Goal: Contribute content: Add original content to the website for others to see

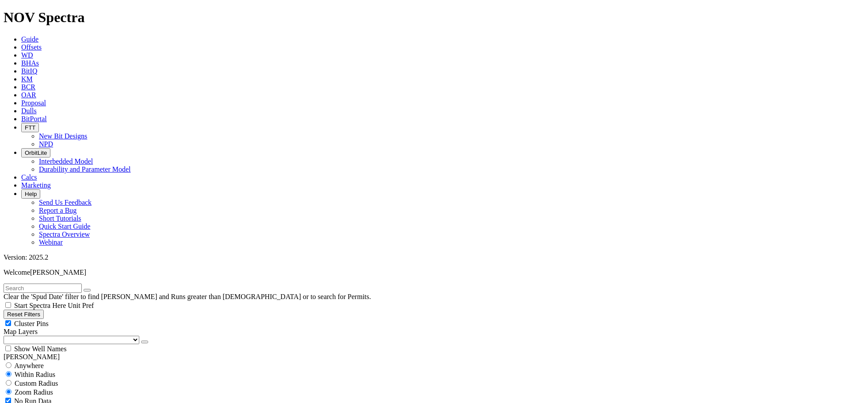
click at [33, 362] on span "Anywhere" at bounding box center [29, 366] width 30 height 8
radio input "true"
radio input "false"
click at [58, 284] on input "text" at bounding box center [43, 288] width 78 height 9
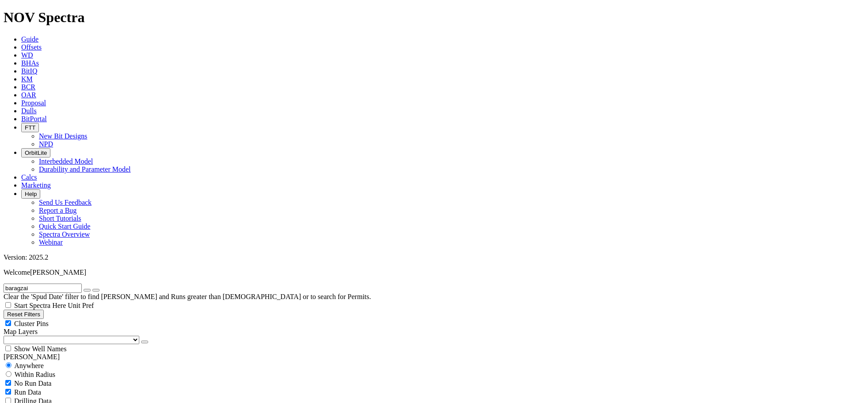
type input "baragzai"
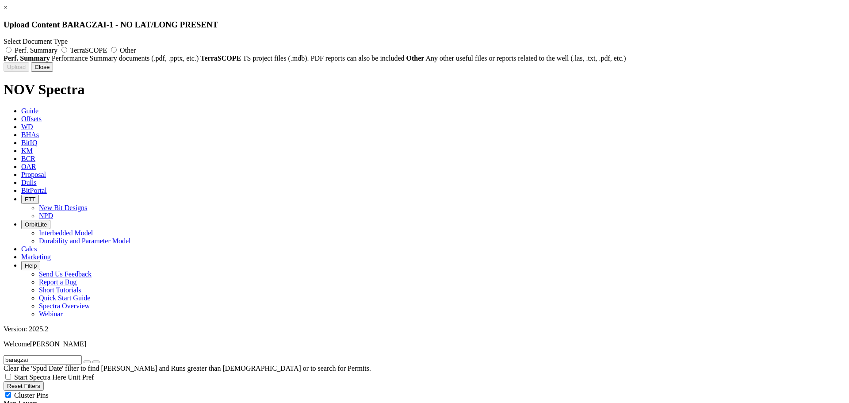
click at [57, 53] on span "Perf. Summary" at bounding box center [36, 50] width 43 height 8
click at [11, 53] on input "Perf. Summary" at bounding box center [9, 50] width 6 height 6
radio input "true"
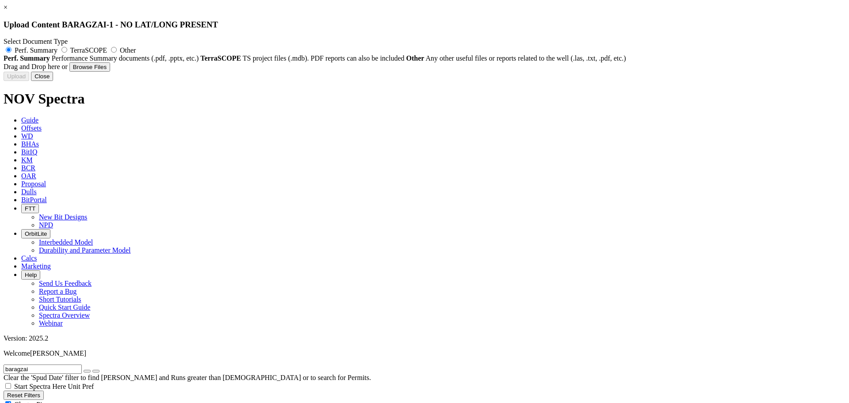
type input "NOV RH Pakistan - 17.5in Section_Baragzai-1_PS.pptx"
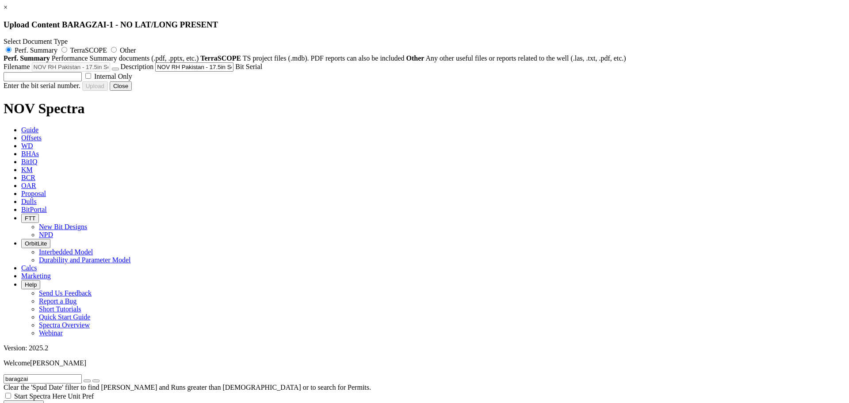
click at [82, 81] on input "text" at bounding box center [43, 76] width 78 height 9
type input "A307644"
click at [132, 80] on label "Internal Only" at bounding box center [108, 77] width 49 height 8
click at [91, 79] on input "Internal Only" at bounding box center [88, 76] width 6 height 6
checkbox input "true"
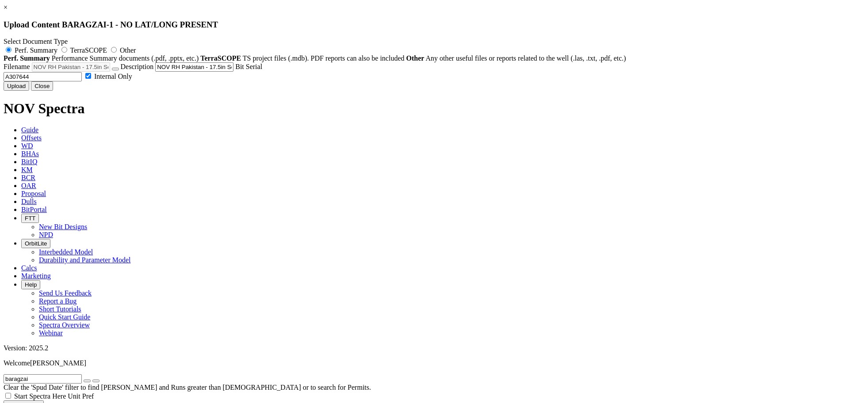
click at [29, 91] on button "Upload" at bounding box center [17, 85] width 26 height 9
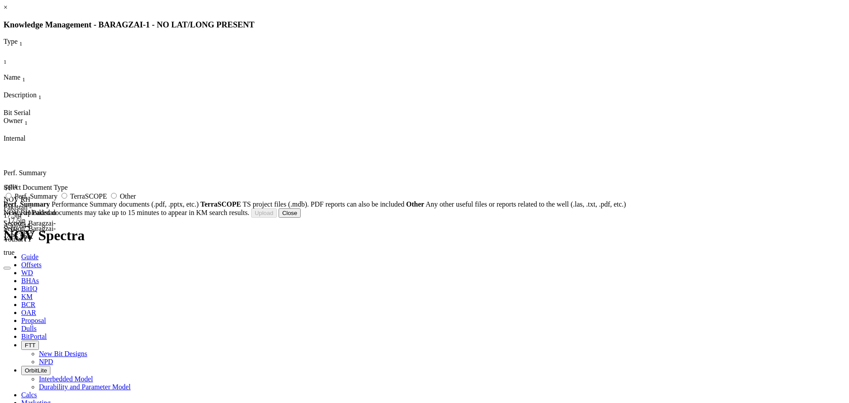
click at [57, 200] on span "Perf. Summary" at bounding box center [36, 196] width 43 height 8
click at [11, 199] on input "Perf. Summary" at bounding box center [9, 196] width 6 height 6
radio input "true"
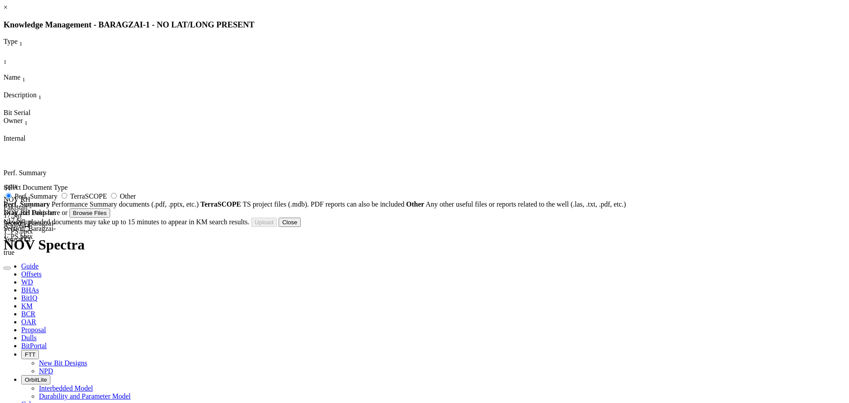
type input "NOV RH Pakistan - 17.5in Section_Baragzai-1_PS.pdf"
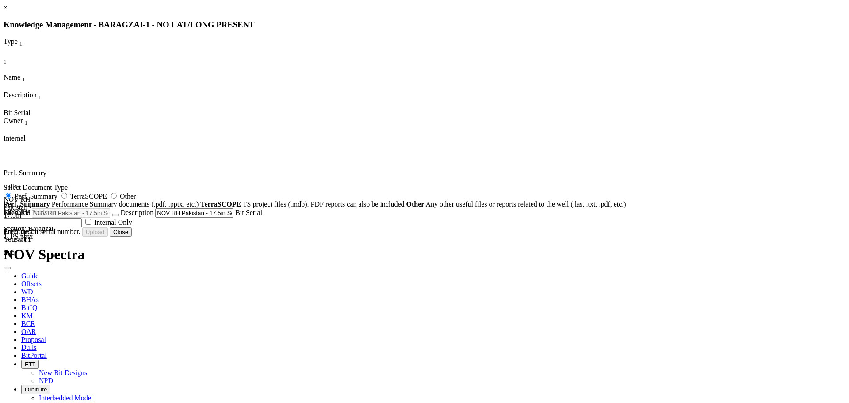
click at [82, 227] on input "text" at bounding box center [43, 222] width 78 height 9
type input "A307644"
click at [29, 237] on button "Upload" at bounding box center [17, 231] width 26 height 9
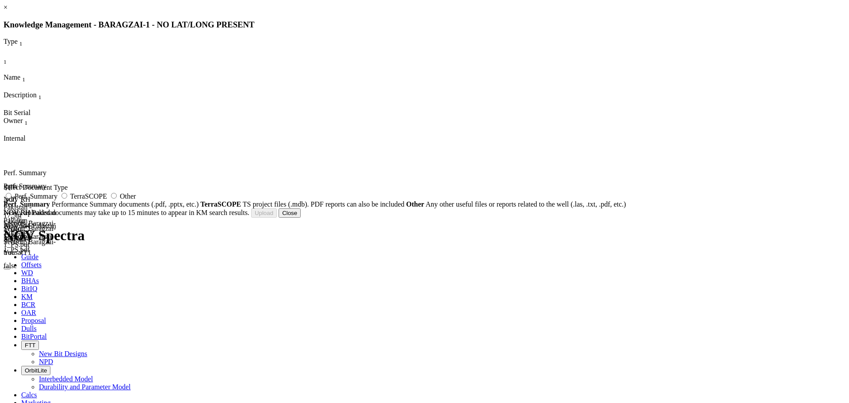
click at [7, 281] on icon "button" at bounding box center [7, 281] width 0 height 0
click at [57, 200] on span "Perf. Summary" at bounding box center [36, 196] width 43 height 8
click at [11, 199] on input "Perf. Summary" at bounding box center [9, 196] width 6 height 6
radio input "true"
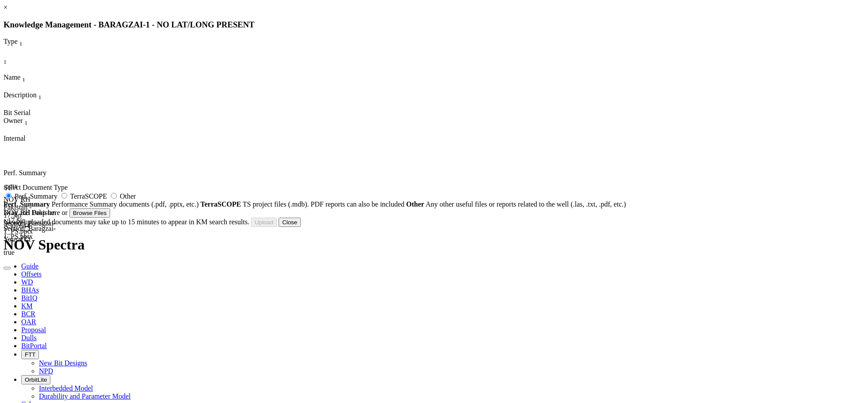
type input "NOV RH Pakistan - 17.5in Section_Baragzai-1_PS.pdf"
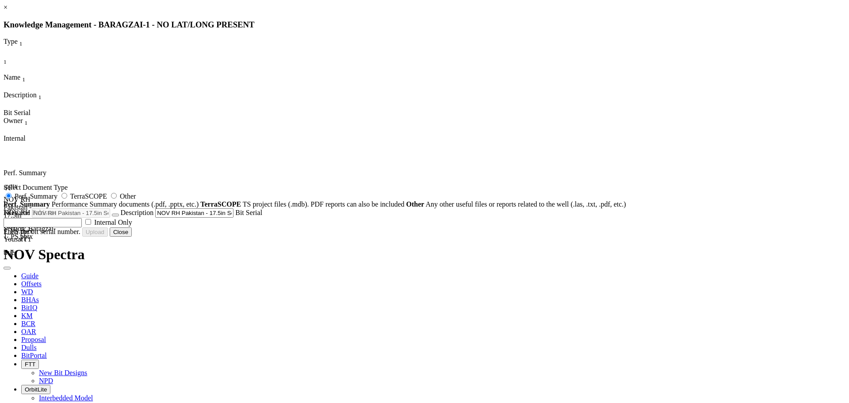
click at [82, 227] on input "text" at bounding box center [43, 222] width 78 height 9
type input "A307644"
click at [132, 226] on span "Internal Only" at bounding box center [113, 222] width 38 height 8
click at [91, 225] on input "Internal Only" at bounding box center [88, 222] width 6 height 6
checkbox input "true"
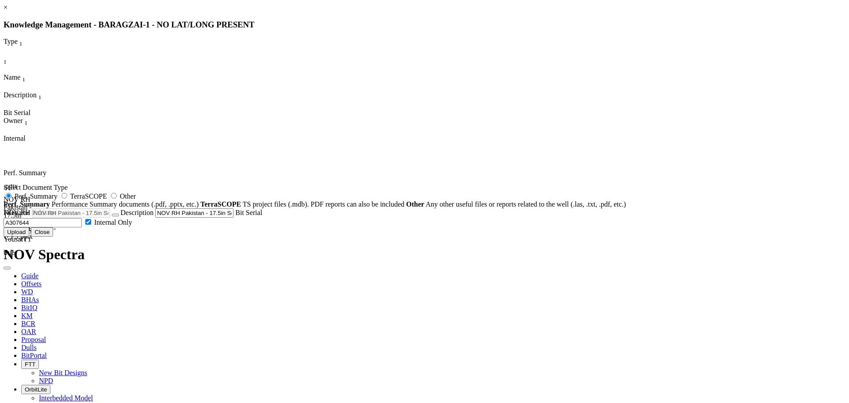
click at [29, 237] on button "Upload" at bounding box center [17, 231] width 26 height 9
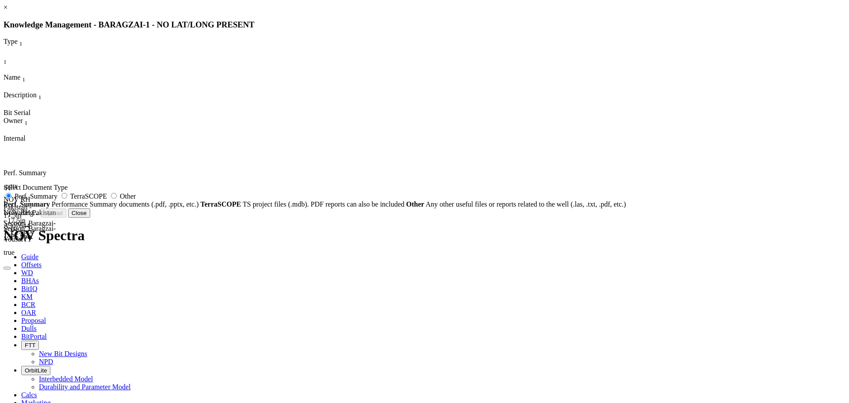
radio input "false"
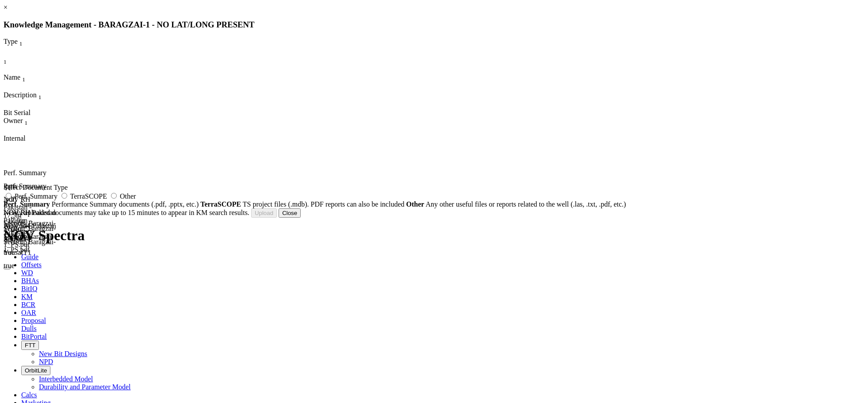
click at [301, 218] on button "Close" at bounding box center [290, 212] width 22 height 9
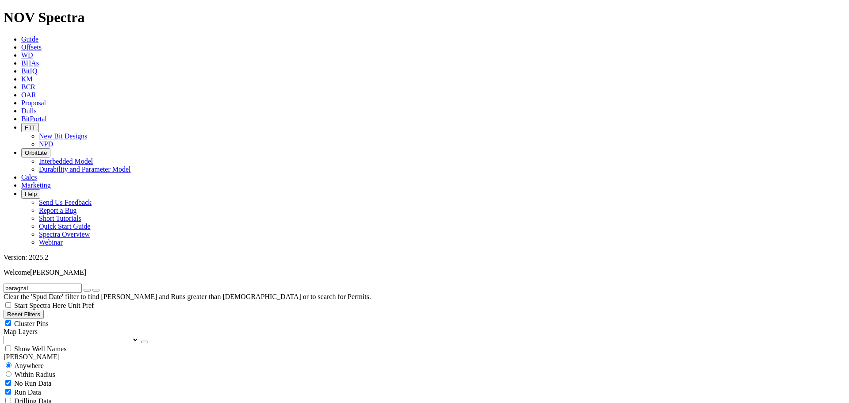
click at [43, 284] on input "baragzai" at bounding box center [43, 288] width 78 height 9
click at [92, 289] on button "submit" at bounding box center [95, 290] width 7 height 3
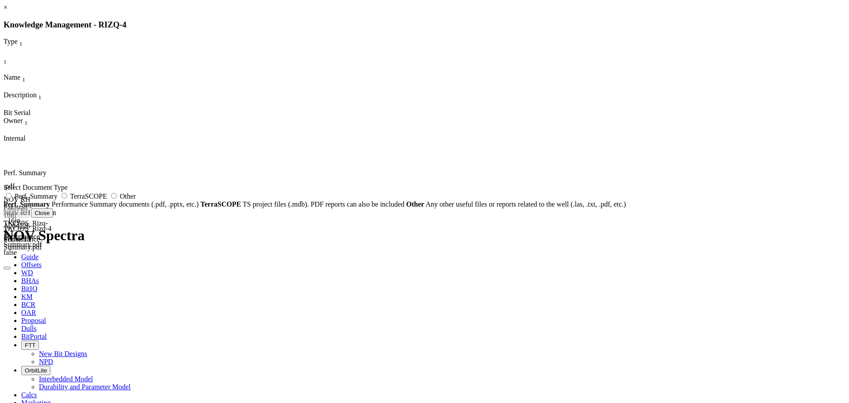
click at [8, 11] on link "×" at bounding box center [6, 8] width 4 height 8
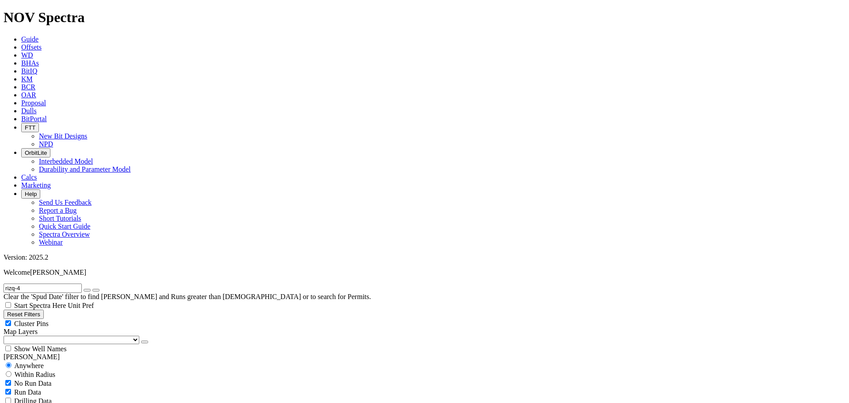
click at [41, 284] on input "rizq-4" at bounding box center [43, 288] width 78 height 9
click at [42, 284] on input "rizq-4" at bounding box center [43, 288] width 78 height 9
drag, startPoint x: 42, startPoint y: 36, endPoint x: 0, endPoint y: 45, distance: 43.4
click at [4, 284] on form "rizq-4" at bounding box center [425, 288] width 842 height 9
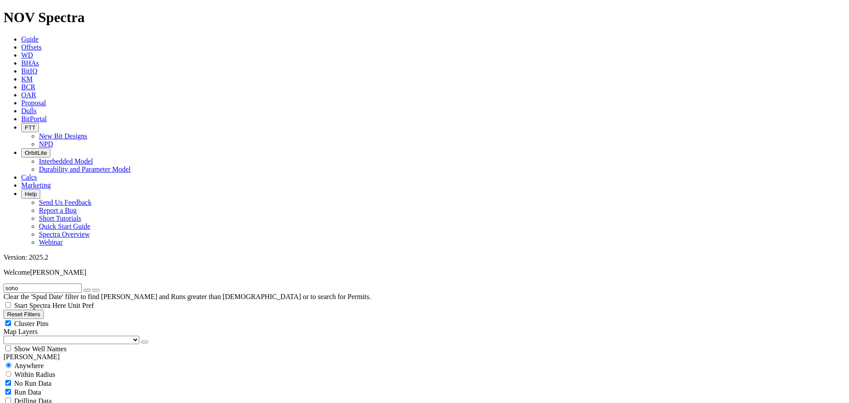
type input "soho"
click at [92, 289] on button "submit" at bounding box center [95, 290] width 7 height 3
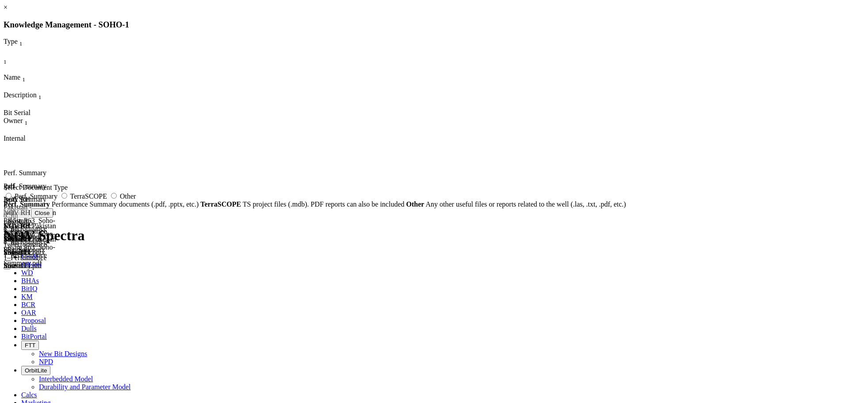
click at [8, 11] on link "×" at bounding box center [6, 8] width 4 height 8
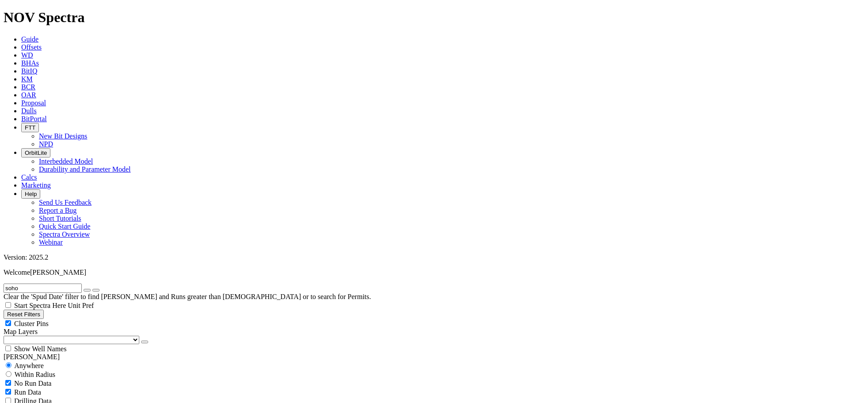
click at [87, 290] on icon "button" at bounding box center [87, 290] width 0 height 0
radio input "false"
radio input "true"
click at [54, 284] on input "text" at bounding box center [43, 288] width 78 height 9
type input "makori deep"
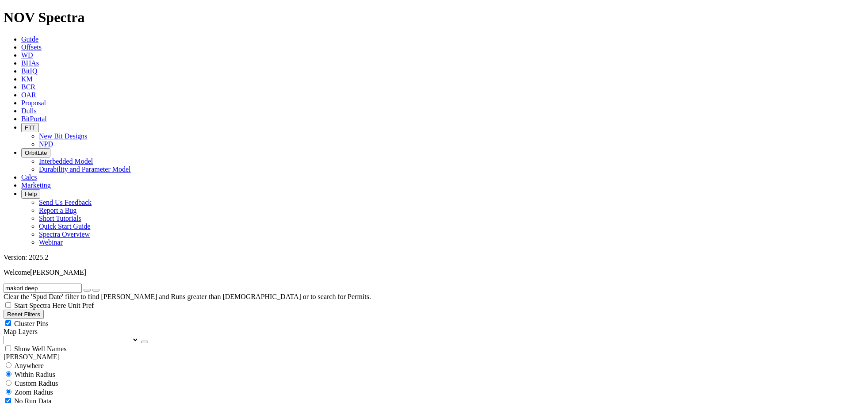
click at [33, 362] on span "Anywhere" at bounding box center [29, 366] width 30 height 8
radio input "true"
radio input "false"
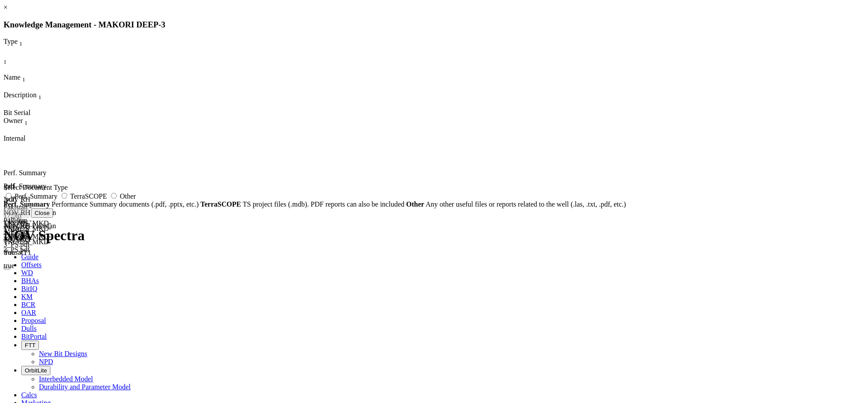
click at [8, 11] on link "×" at bounding box center [6, 8] width 4 height 8
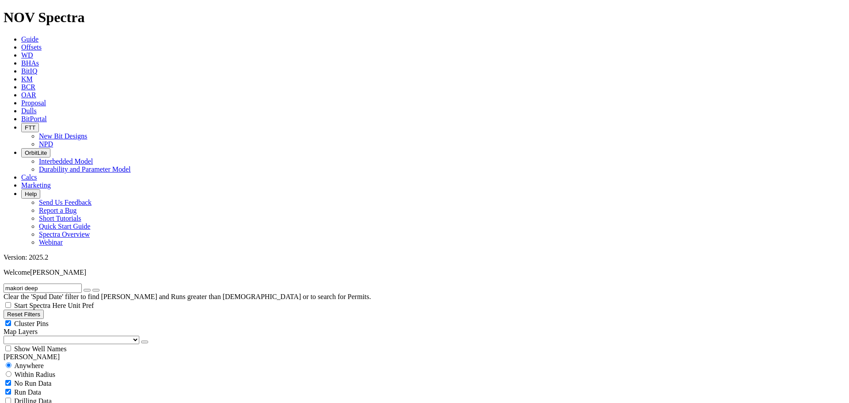
click at [55, 284] on input "makori deep" at bounding box center [43, 288] width 78 height 9
type input "rizq-6"
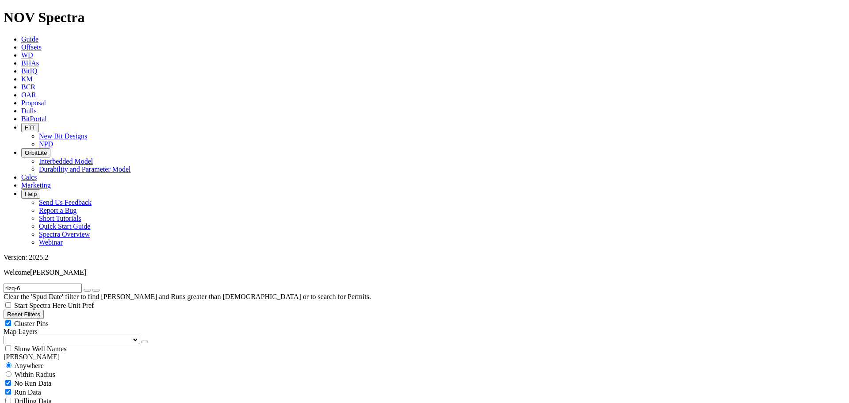
click at [87, 290] on icon "button" at bounding box center [87, 290] width 0 height 0
radio input "false"
radio input "true"
click at [37, 284] on input "text" at bounding box center [43, 288] width 78 height 9
type input "[PERSON_NAME]"
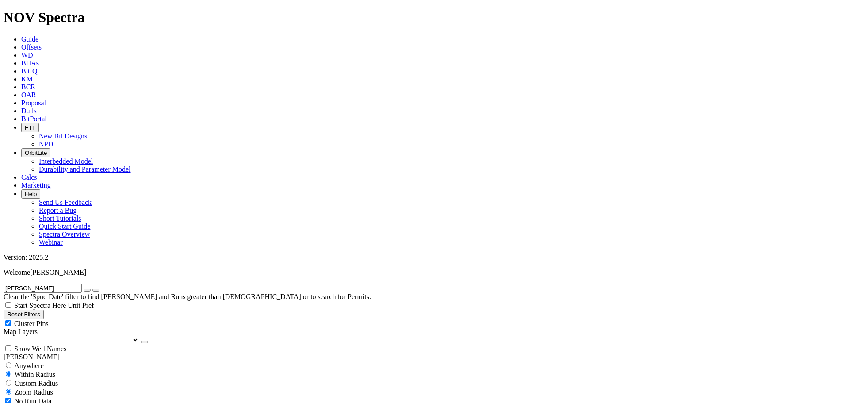
click at [31, 362] on span "Anywhere" at bounding box center [29, 366] width 30 height 8
radio input "true"
radio input "false"
click at [100, 289] on button "submit" at bounding box center [95, 290] width 7 height 3
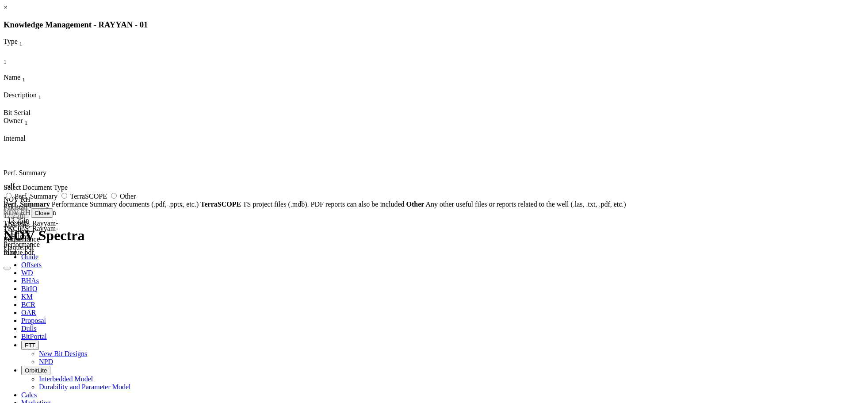
click at [8, 11] on link "×" at bounding box center [6, 8] width 4 height 8
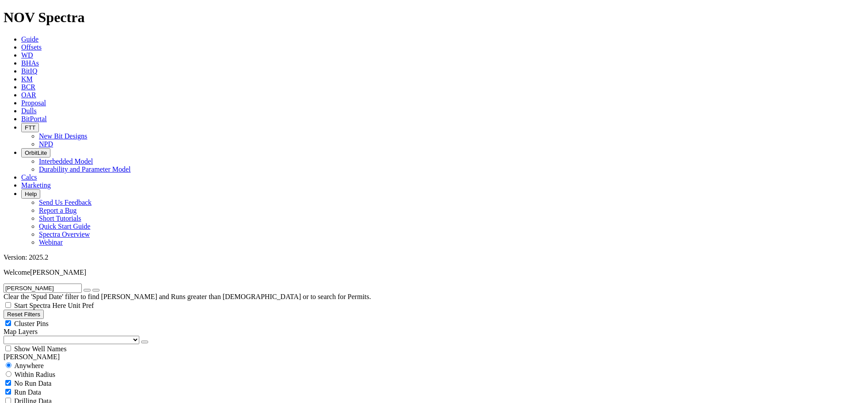
click at [87, 290] on icon "button" at bounding box center [87, 290] width 0 height 0
radio input "false"
radio input "true"
click at [68, 284] on input "text" at bounding box center [43, 288] width 78 height 9
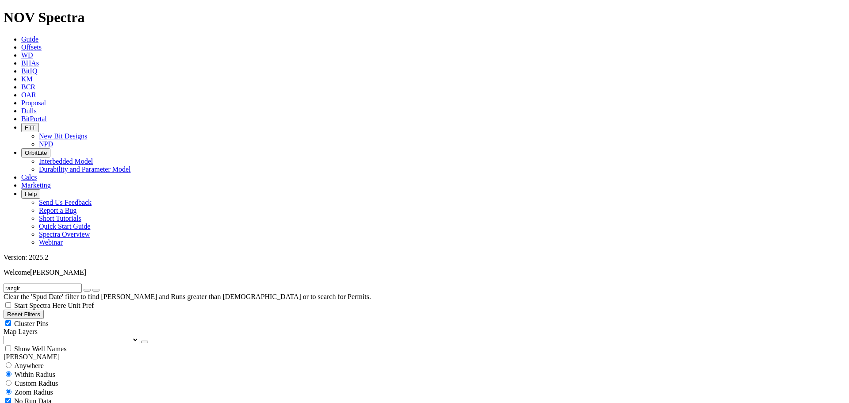
type input "razgir"
click at [96, 290] on icon "submit" at bounding box center [96, 290] width 0 height 0
click at [24, 362] on span "Anywhere" at bounding box center [29, 366] width 30 height 8
radio input "true"
radio input "false"
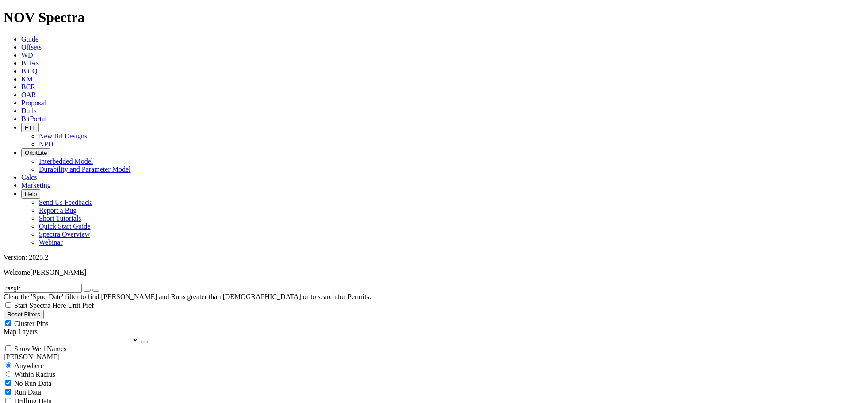
scroll to position [88, 0]
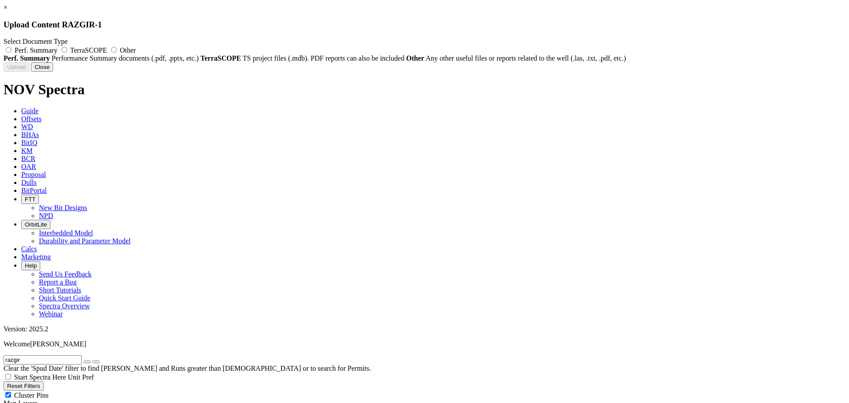
click at [57, 49] on span "Perf. Summary" at bounding box center [36, 50] width 43 height 8
click at [11, 49] on input "Perf. Summary" at bounding box center [9, 50] width 6 height 6
radio input "true"
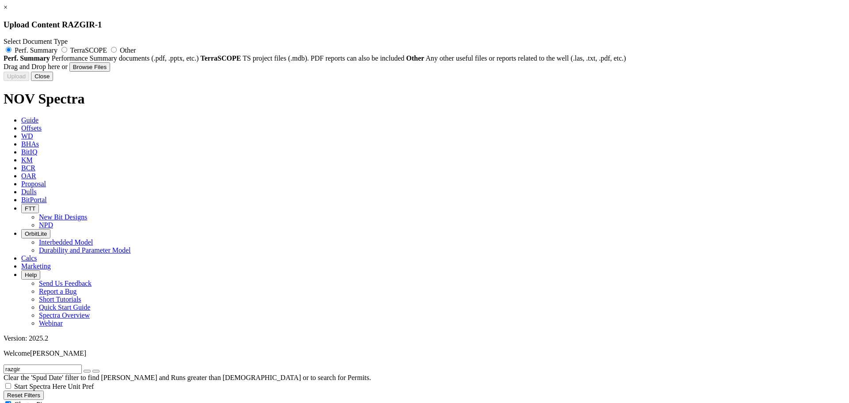
type input "NOV RH Pakistan - 16in TKC69S_Rizq-4 Falcon Performance Summary.pdf"
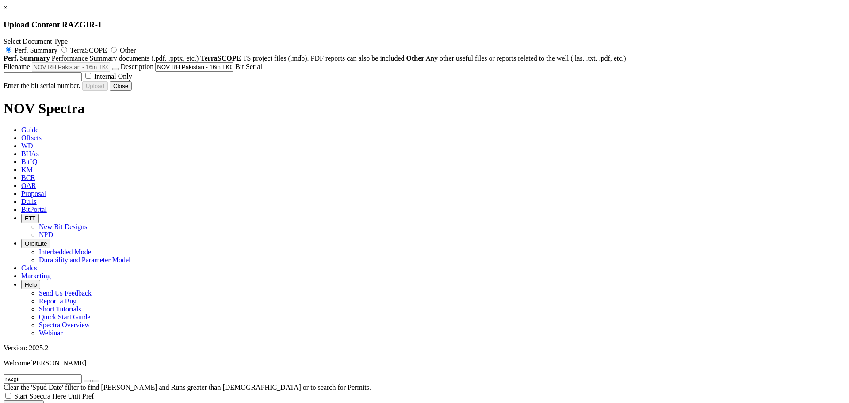
click at [82, 81] on input "text" at bounding box center [43, 76] width 78 height 9
type input "F305940"
click at [132, 80] on label "Internal Only" at bounding box center [108, 77] width 49 height 8
click at [91, 79] on input "Internal Only" at bounding box center [88, 76] width 6 height 6
checkbox input "true"
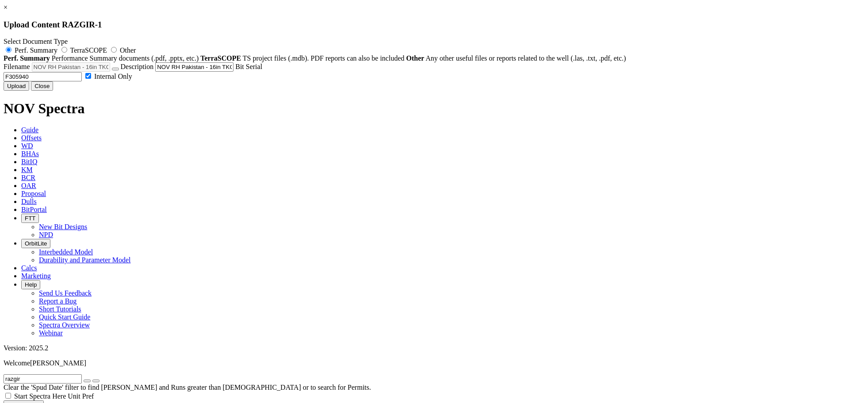
click at [82, 81] on input "F305940" at bounding box center [43, 76] width 78 height 9
click at [29, 91] on button "Upload" at bounding box center [17, 85] width 26 height 9
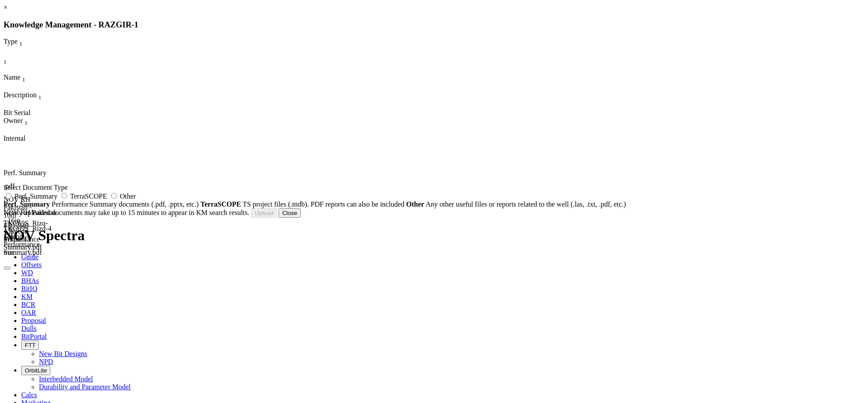
click at [57, 199] on span "Perf. Summary" at bounding box center [36, 196] width 43 height 8
click at [11, 199] on input "Perf. Summary" at bounding box center [9, 196] width 6 height 6
radio input "true"
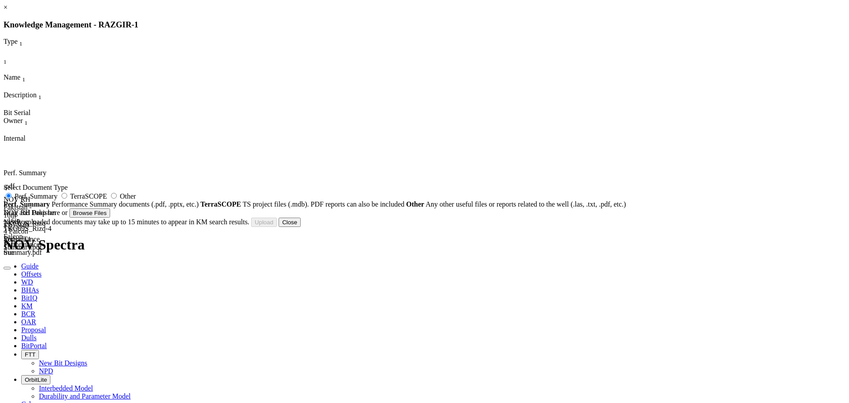
type input "NOV RH Pakistan - 17.5in TK59S_Razgir-1_Performance Summary.pptx"
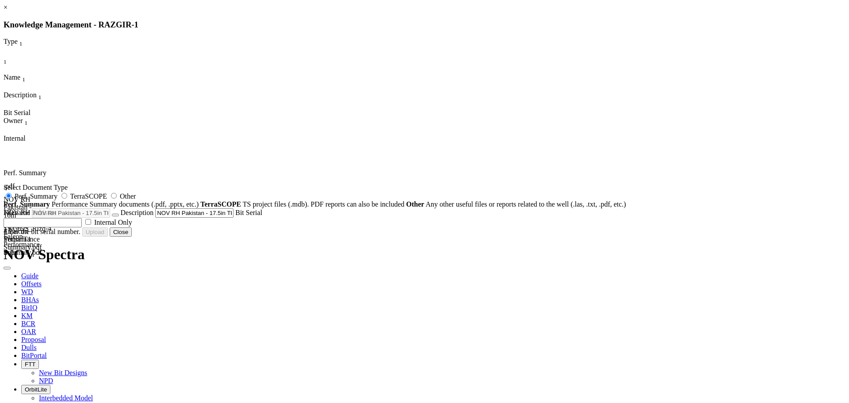
click at [82, 227] on input "text" at bounding box center [43, 222] width 78 height 9
paste input "F305940"
type input "F305940"
click at [132, 226] on span "Internal Only" at bounding box center [113, 222] width 38 height 8
click at [91, 225] on input "Internal Only" at bounding box center [88, 222] width 6 height 6
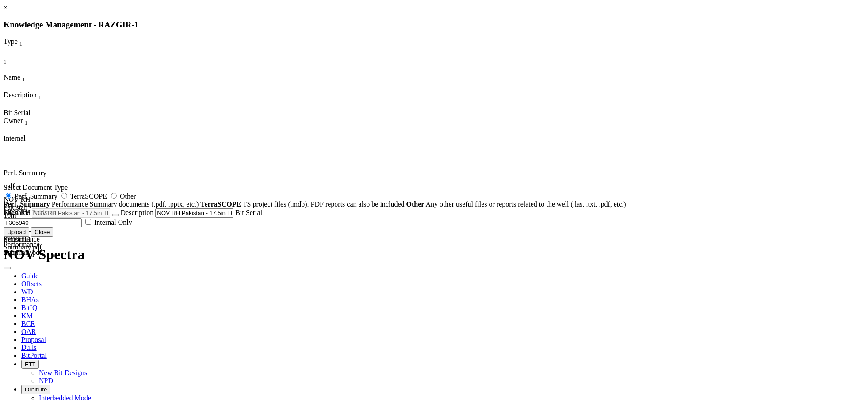
checkbox input "true"
click at [29, 237] on button "Upload" at bounding box center [17, 231] width 26 height 9
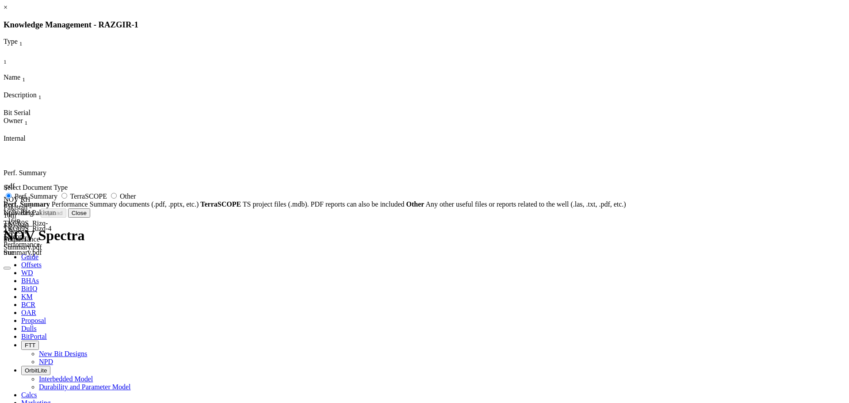
radio input "false"
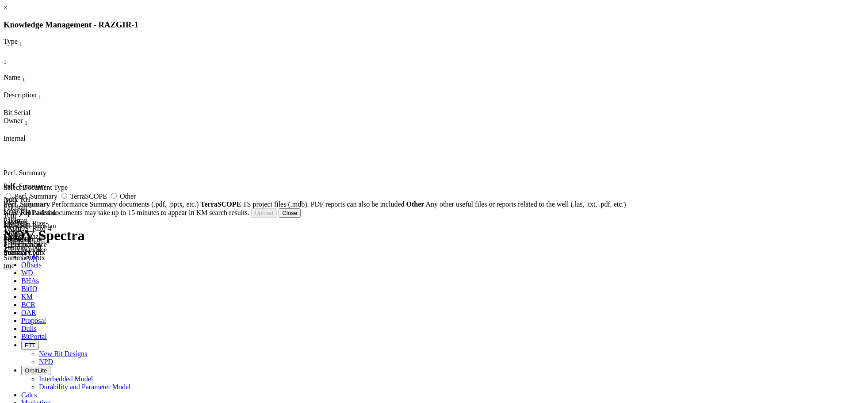
click at [8, 11] on link "×" at bounding box center [6, 8] width 4 height 8
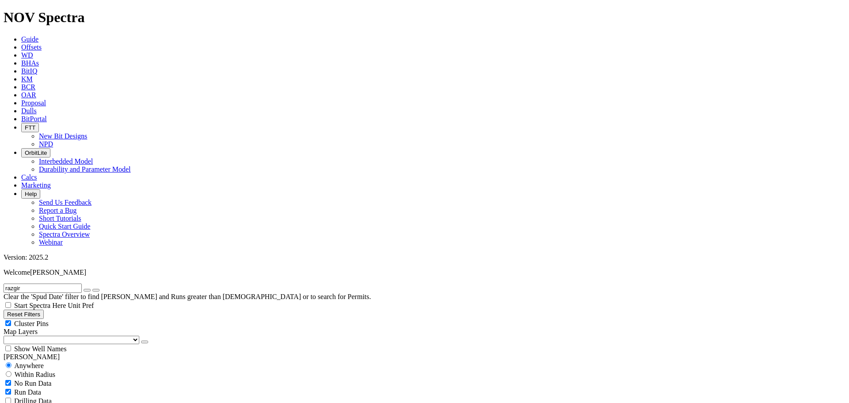
click at [67, 284] on input "razgir" at bounding box center [43, 288] width 78 height 9
type input "surghar"
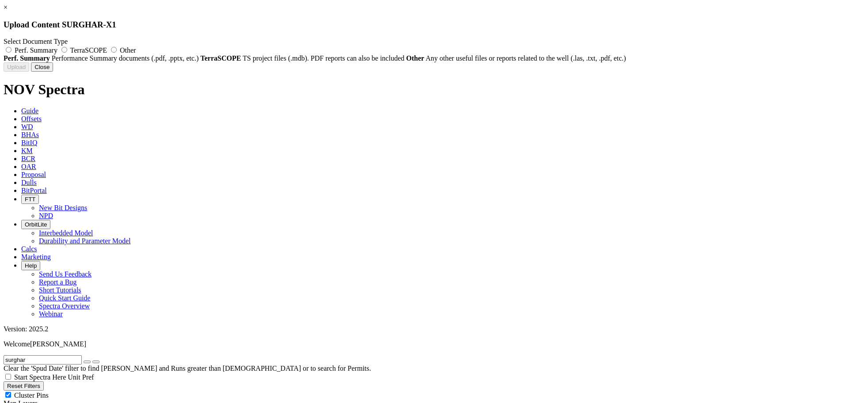
click at [59, 54] on label "Perf. Summary" at bounding box center [32, 50] width 56 height 8
click at [11, 53] on input "Perf. Summary" at bounding box center [9, 50] width 6 height 6
radio input "true"
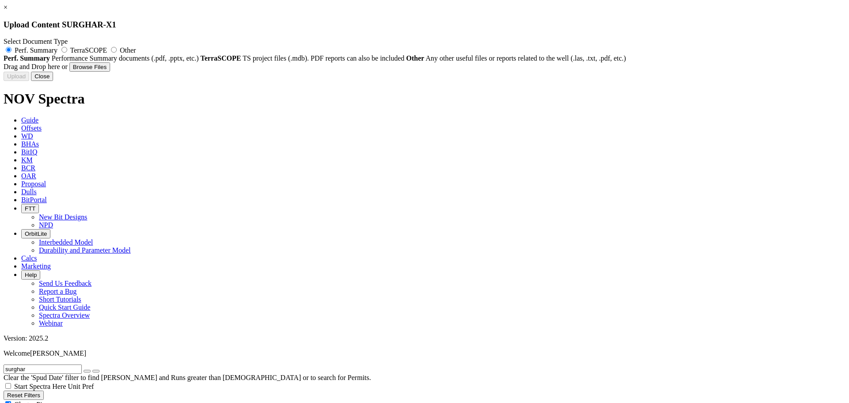
type input "12.25_TKC69M(A279518)_Surghar X-1.pdf"
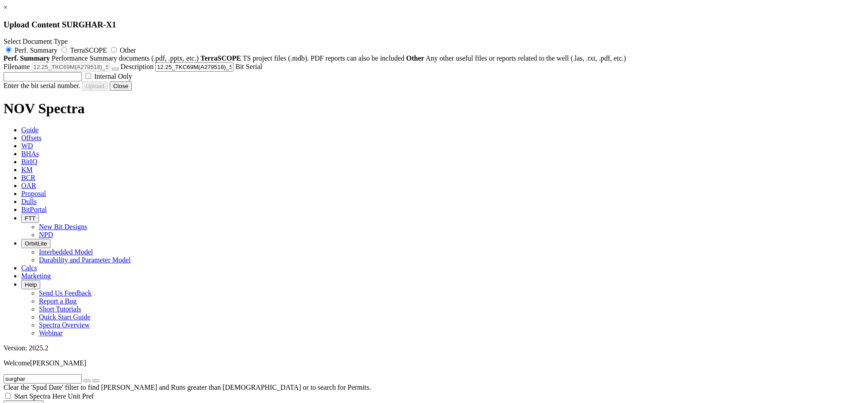
click at [132, 80] on span "Internal Only" at bounding box center [113, 77] width 38 height 8
click at [91, 79] on input "Internal Only" at bounding box center [88, 76] width 6 height 6
checkbox input "true"
click at [82, 81] on input "text" at bounding box center [43, 76] width 78 height 9
paste input "A279518"
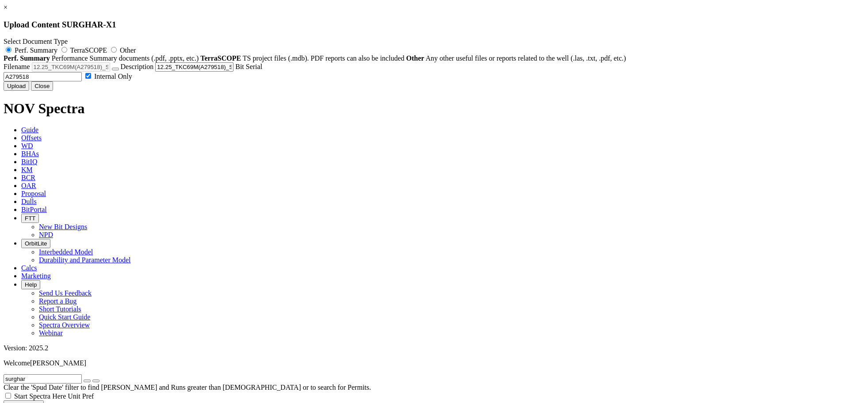
type input "A279518"
click at [29, 91] on button "Upload" at bounding box center [17, 85] width 26 height 9
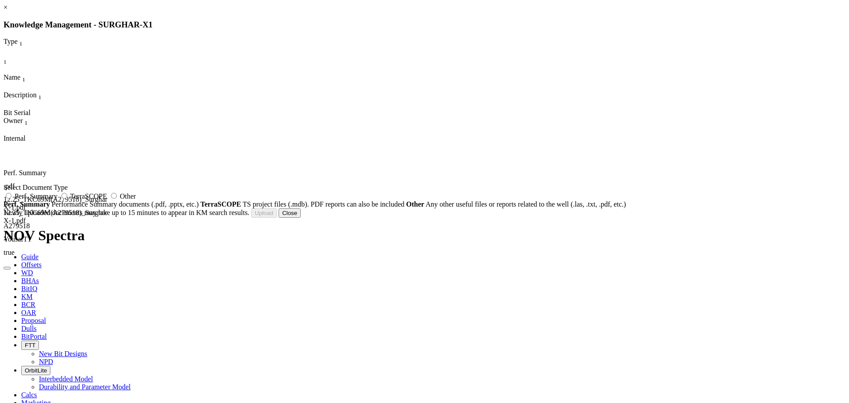
click at [57, 200] on span "Perf. Summary" at bounding box center [36, 196] width 43 height 8
click at [11, 199] on input "Perf. Summary" at bounding box center [9, 196] width 6 height 6
radio input "true"
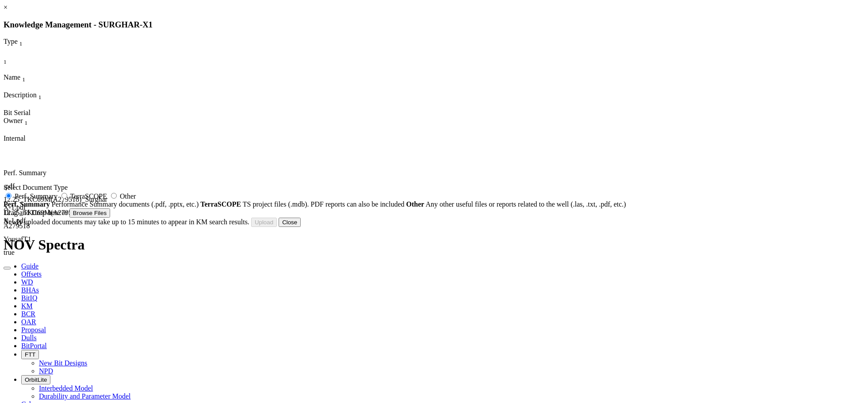
type input "12.25_TKC69M(A279518)_Surghar X-1.pptx"
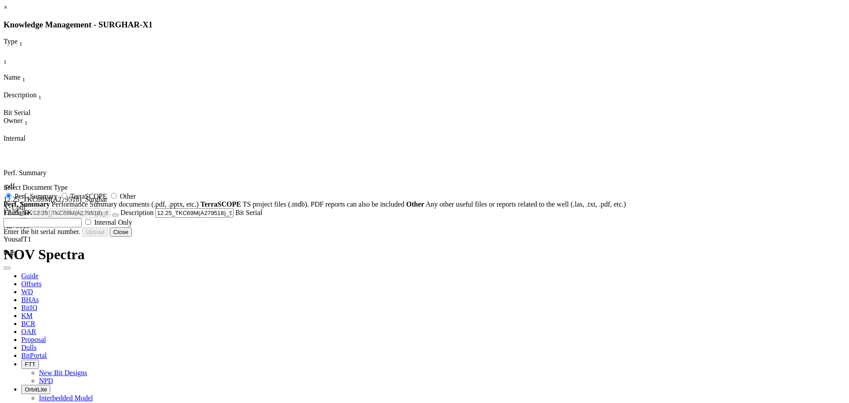
click at [82, 227] on input "text" at bounding box center [43, 222] width 78 height 9
paste input "A279518"
type input "A279518"
click at [132, 226] on span "Internal Only" at bounding box center [113, 222] width 38 height 8
click at [91, 225] on input "Internal Only" at bounding box center [88, 222] width 6 height 6
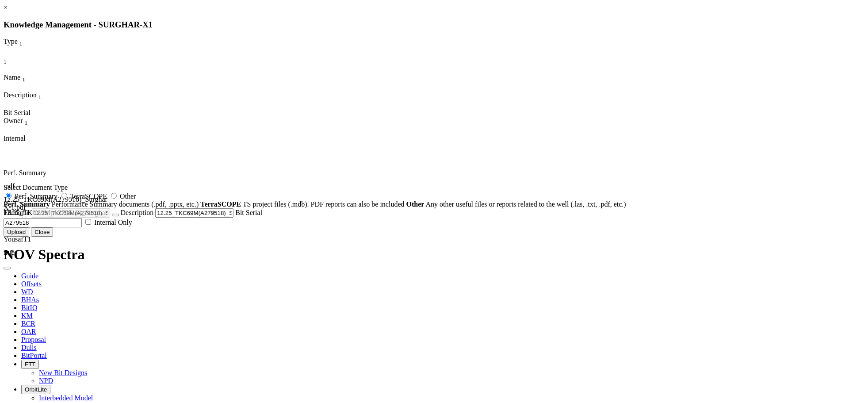
checkbox input "true"
click at [29, 237] on button "Upload" at bounding box center [17, 231] width 26 height 9
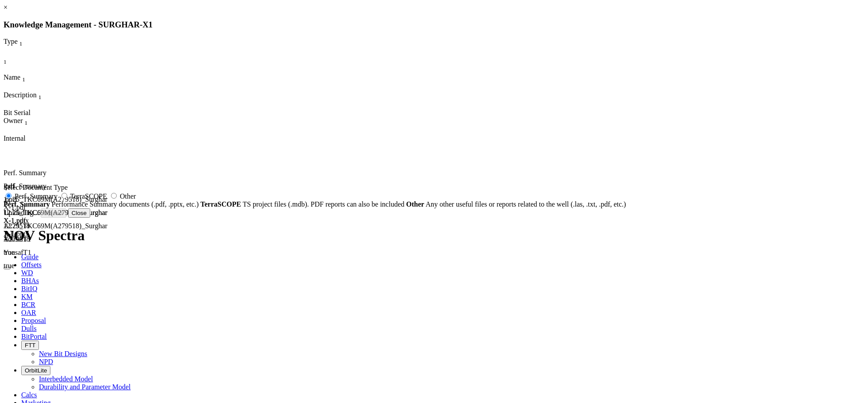
radio input "false"
click at [301, 218] on button "Close" at bounding box center [290, 212] width 22 height 9
